Goal: Answer question/provide support

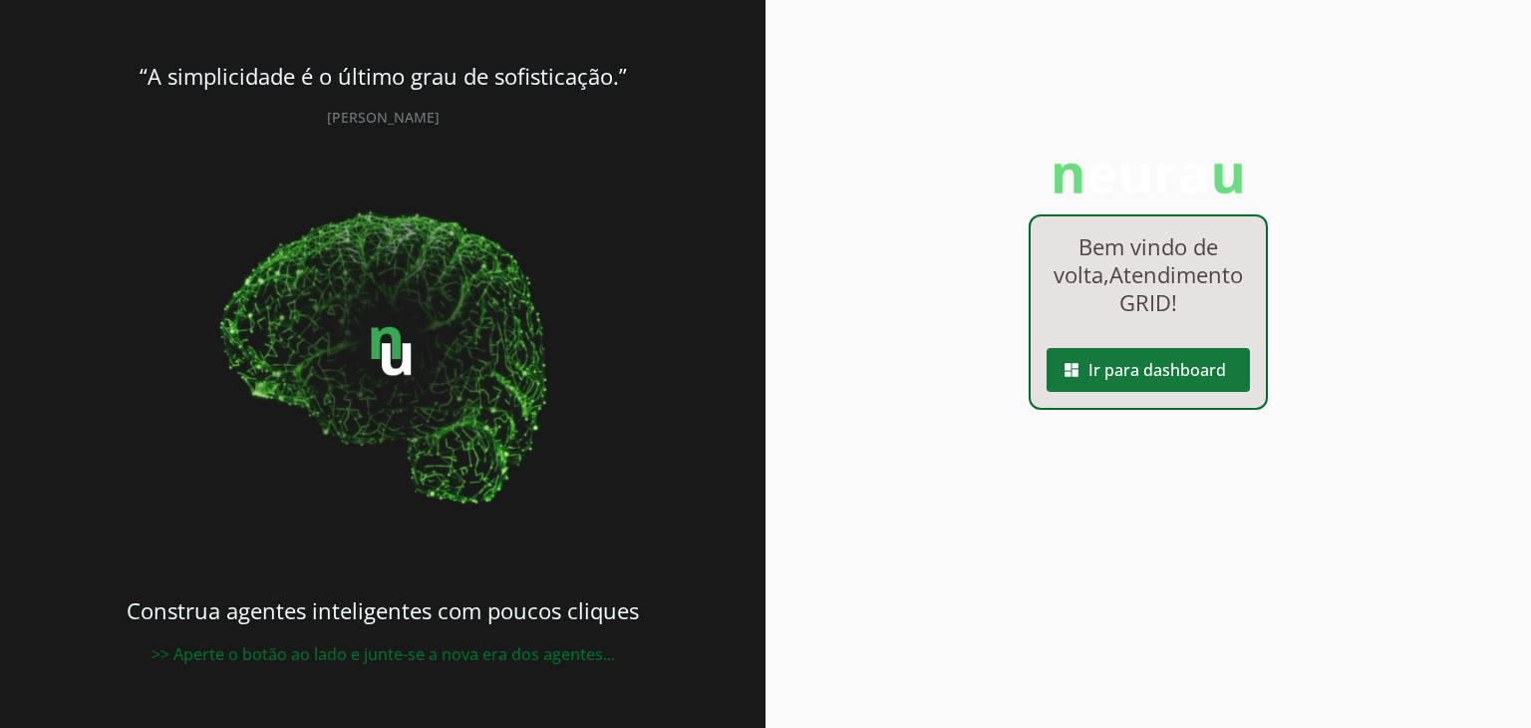
click at [1129, 392] on span at bounding box center [1147, 370] width 203 height 48
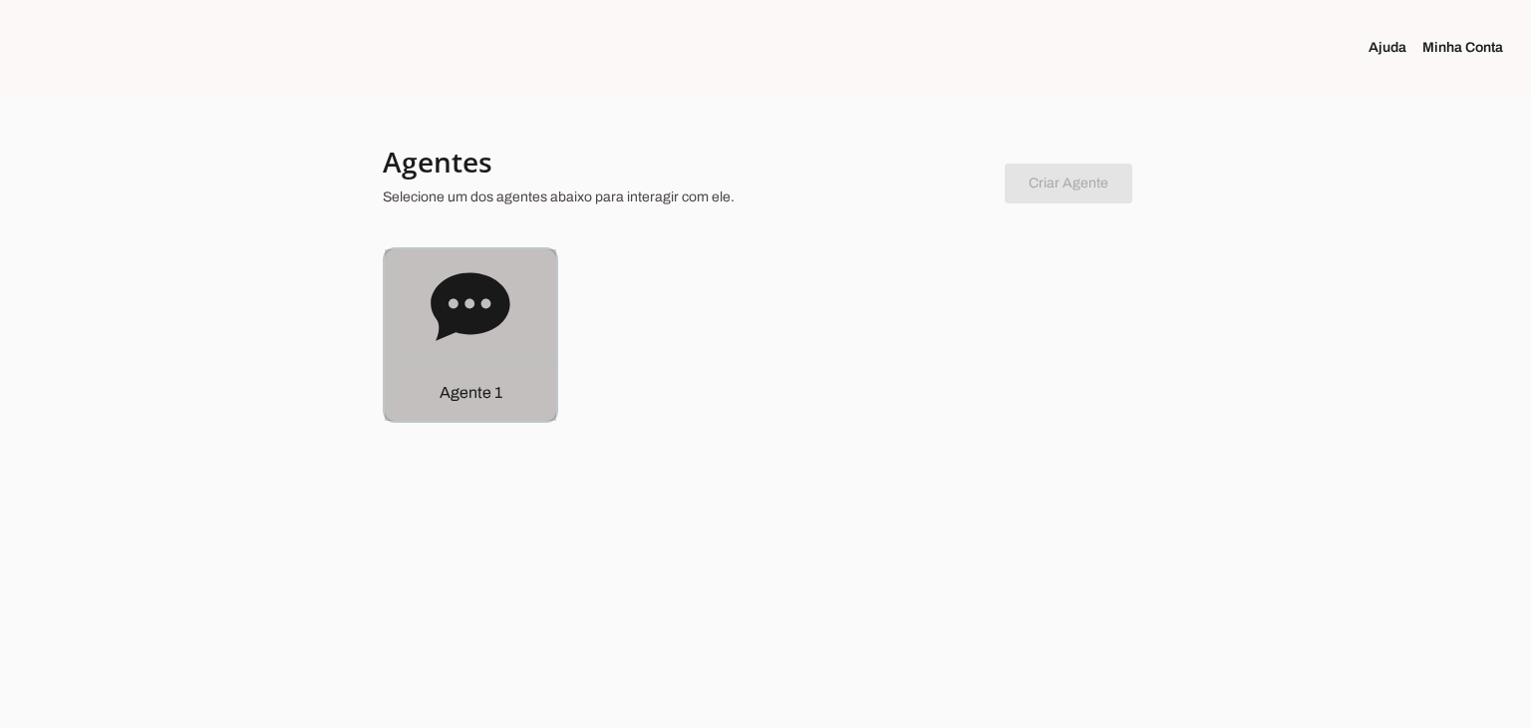
click at [438, 313] on icon at bounding box center [470, 306] width 79 height 68
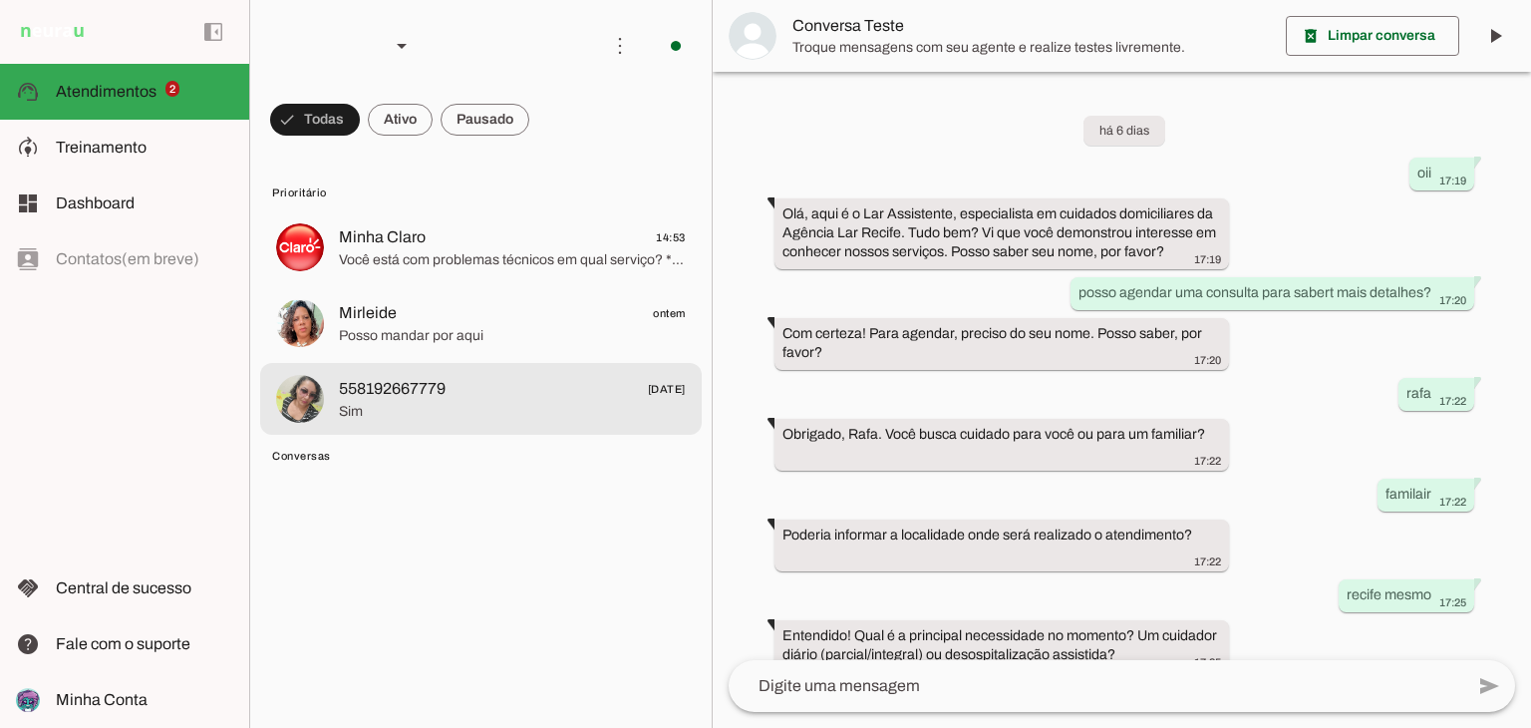
scroll to position [266, 0]
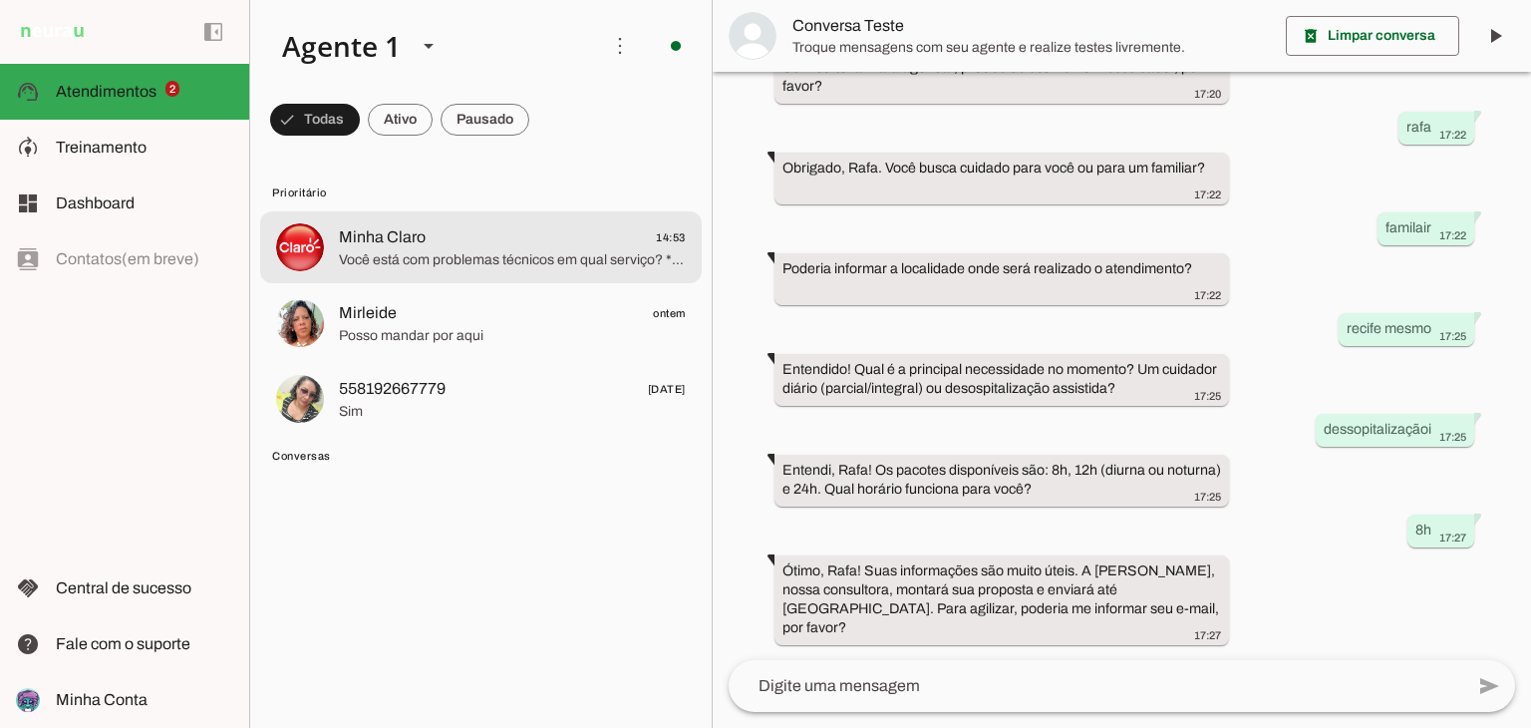
click at [516, 267] on span "Você está com problemas técnicos em qual serviço? *1-* Claro Móvel 📱 *2-* Claro…" at bounding box center [512, 260] width 347 height 20
